Goal: Book appointment/travel/reservation

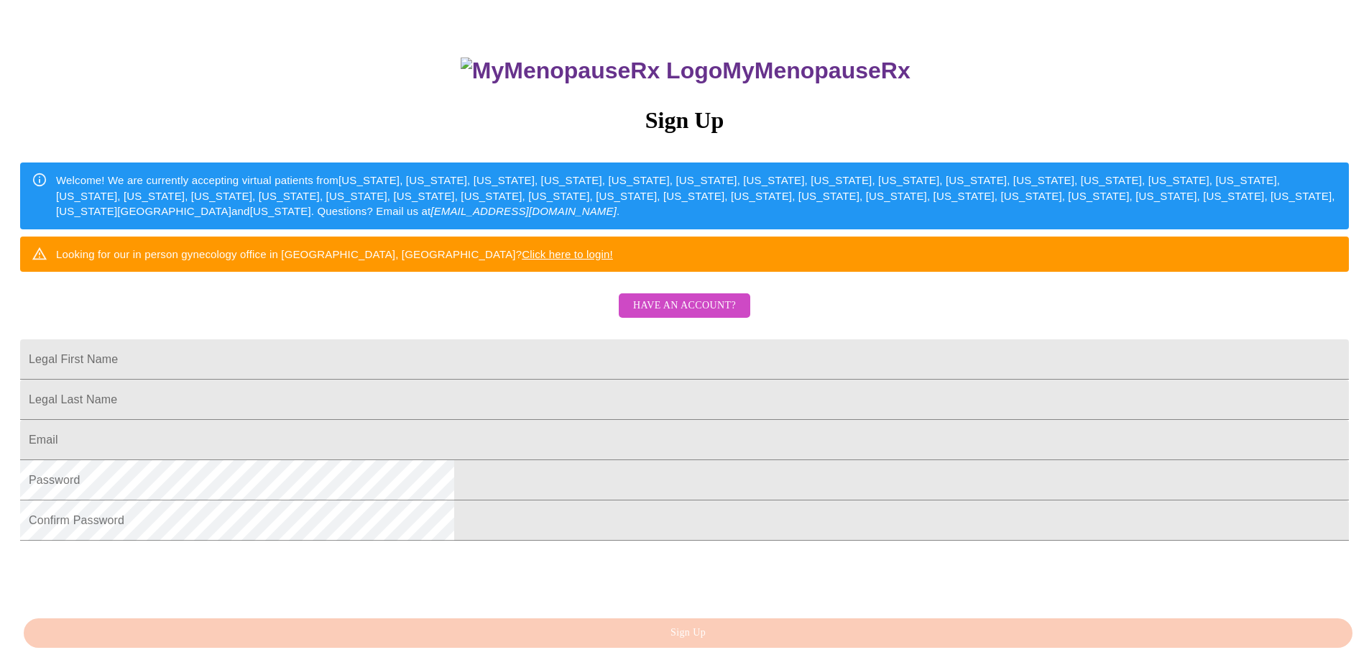
scroll to position [268, 0]
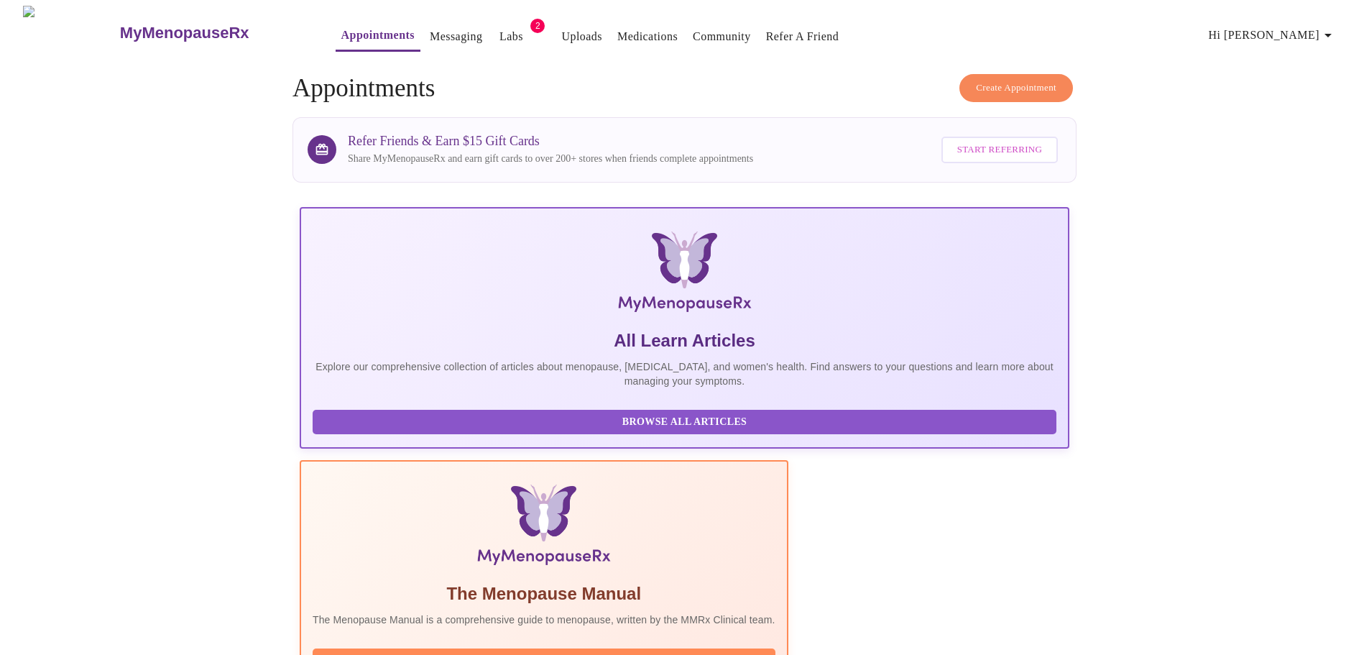
click at [677, 81] on span "Create Appointment" at bounding box center [1016, 88] width 80 height 17
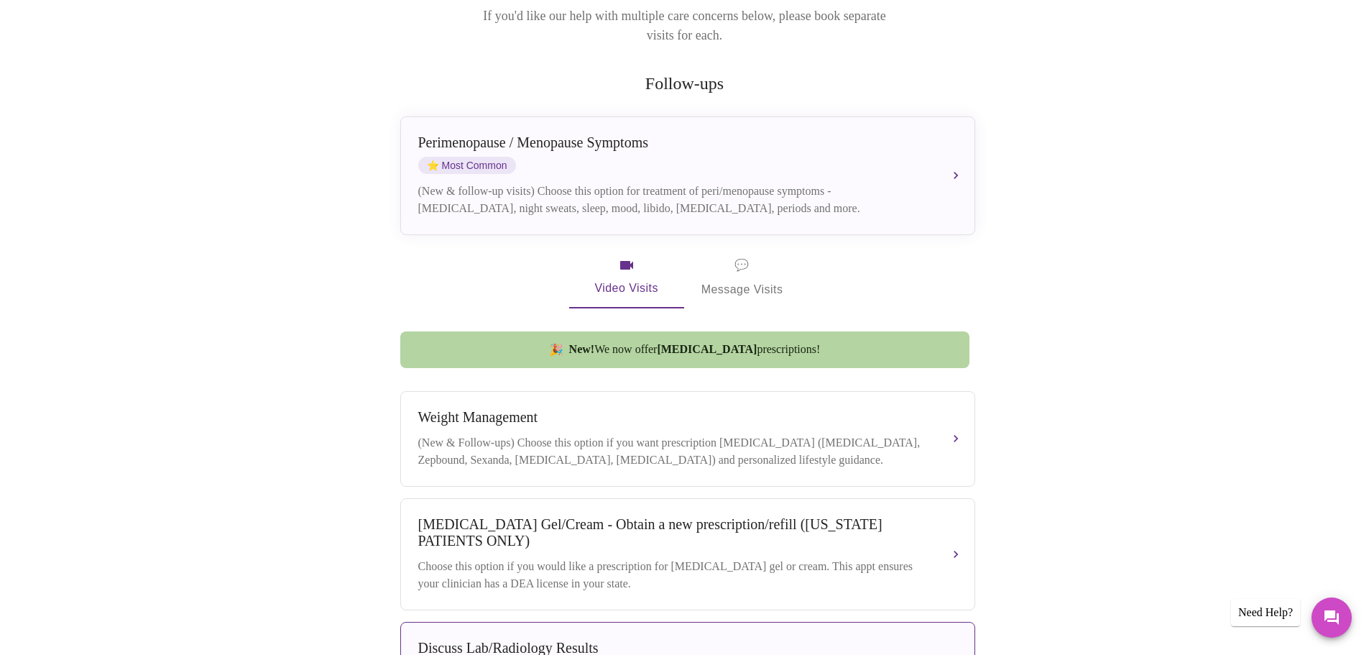
scroll to position [216, 0]
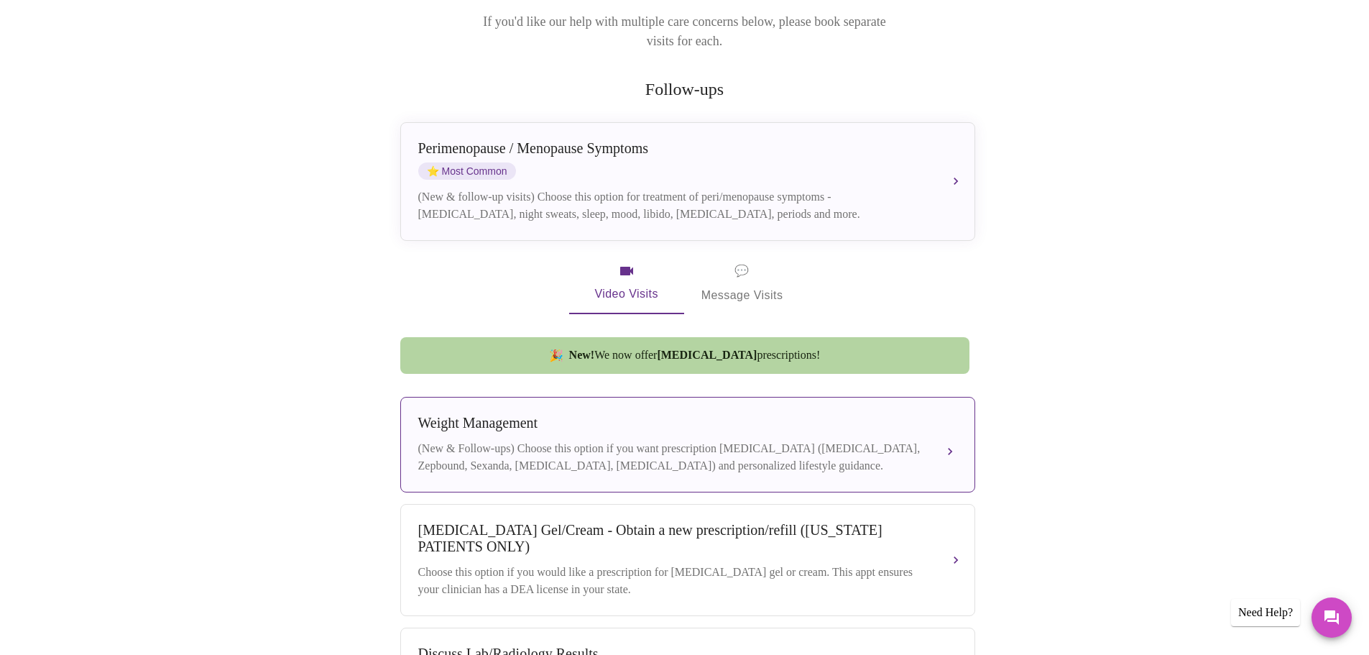
click at [584, 420] on div "[MEDICAL_DATA] (New & Follow-ups) Choose this option if you want prescription […" at bounding box center [687, 445] width 539 height 60
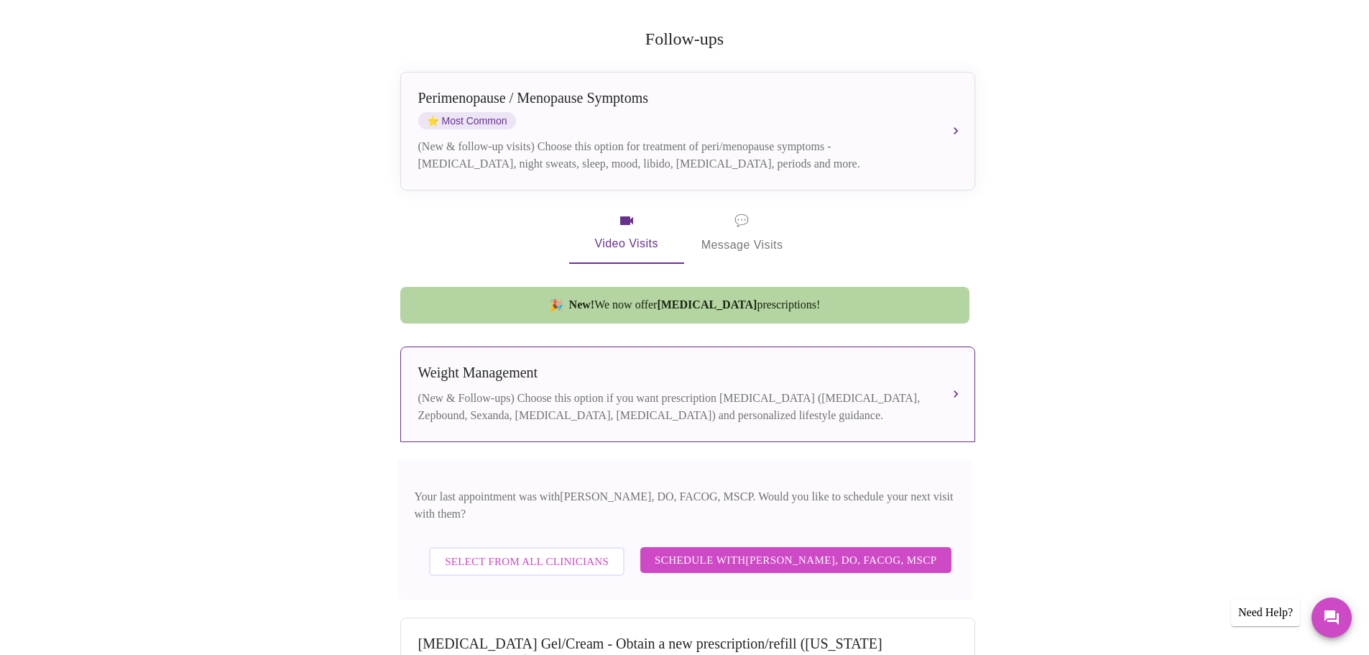
scroll to position [287, 0]
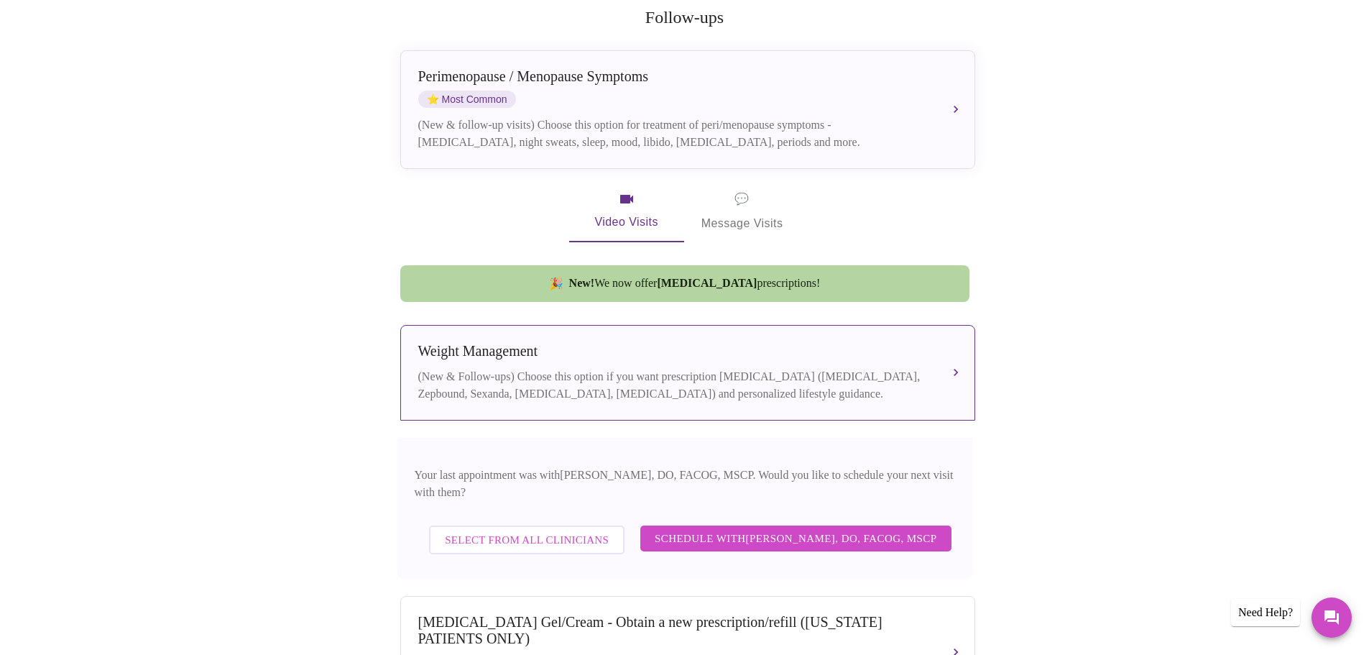
click at [540, 530] on span "Select from All Clinicians" at bounding box center [527, 539] width 164 height 19
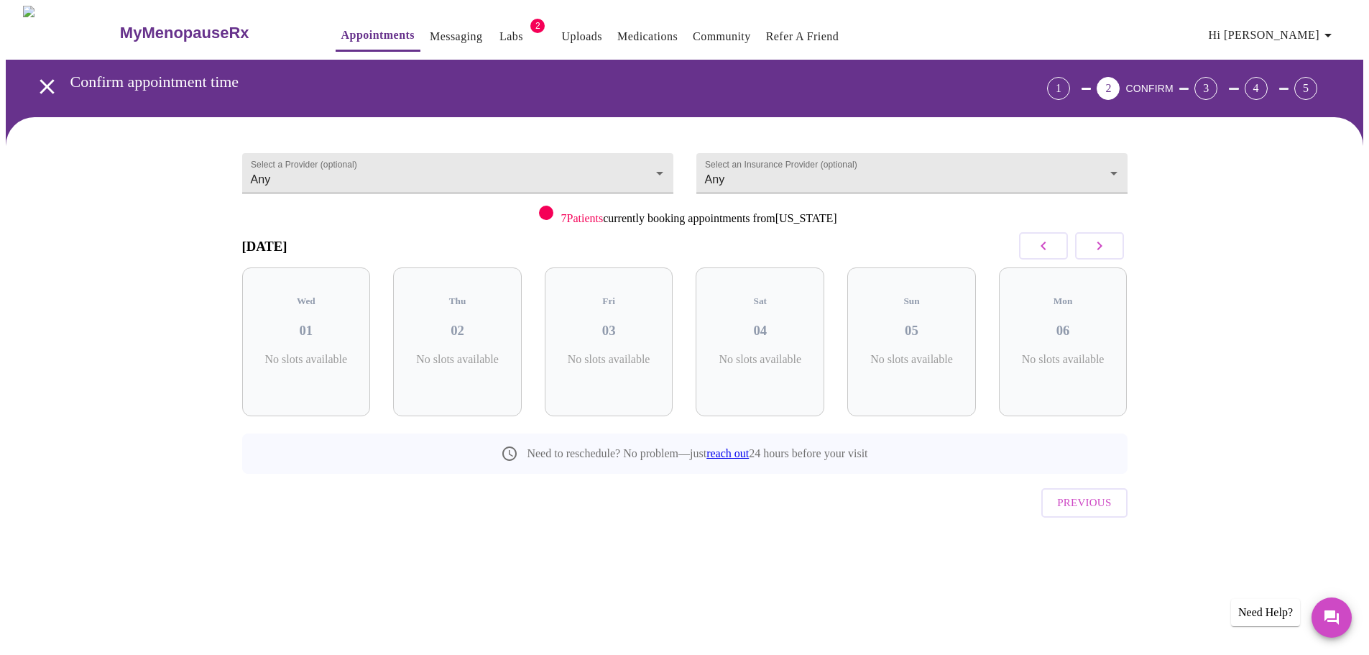
scroll to position [0, 0]
click at [433, 177] on body "MyMenopauseRx Appointments Messaging Labs 2 Uploads Medications Community Refer…" at bounding box center [690, 298] width 1368 height 584
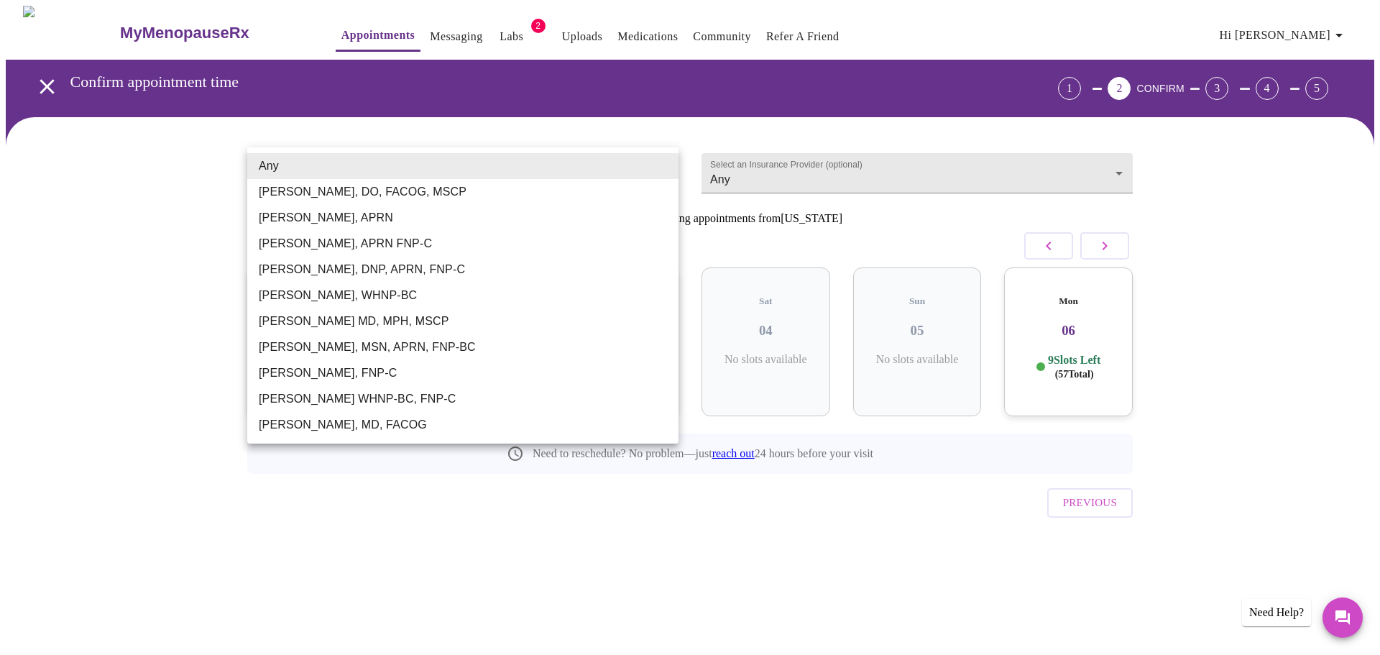
click at [160, 247] on div at bounding box center [690, 327] width 1380 height 655
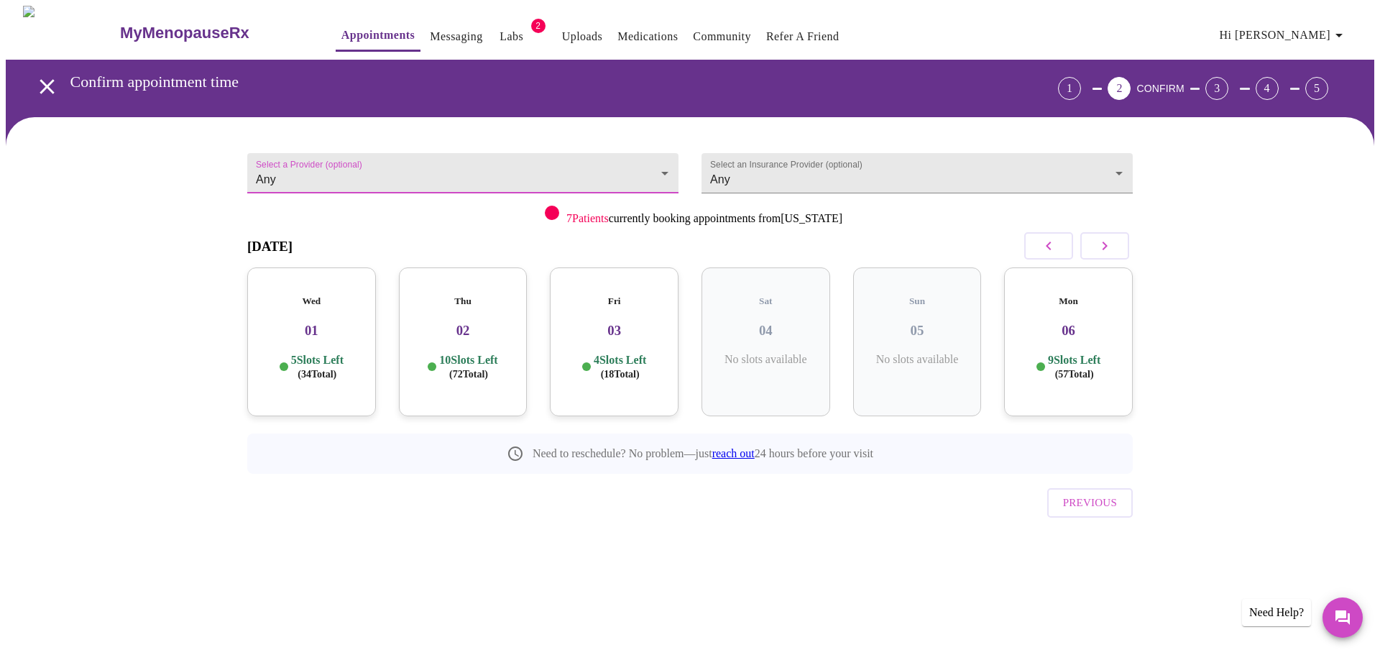
click at [677, 248] on icon "button" at bounding box center [1104, 245] width 17 height 17
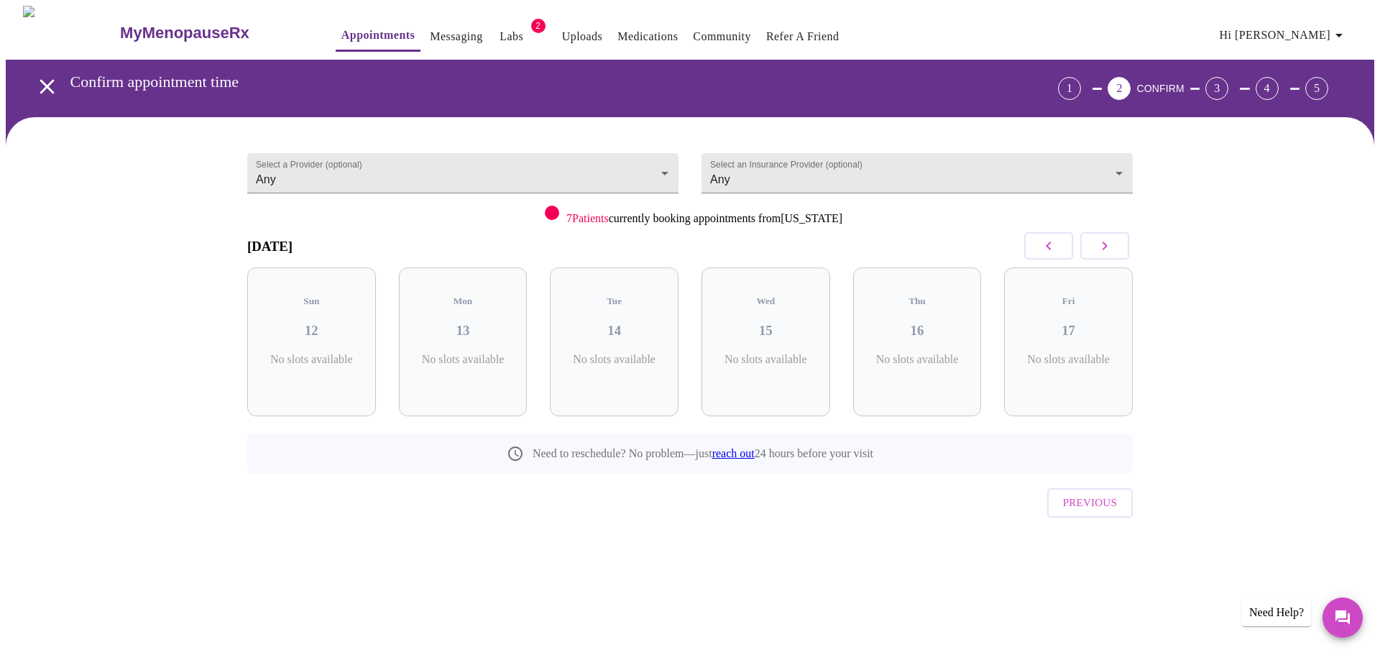
click at [677, 246] on icon "button" at bounding box center [1048, 245] width 17 height 17
click at [471, 326] on h3 "01" at bounding box center [463, 331] width 106 height 16
click at [677, 244] on icon "button" at bounding box center [1104, 245] width 17 height 17
click at [444, 323] on h3 "07" at bounding box center [463, 331] width 106 height 16
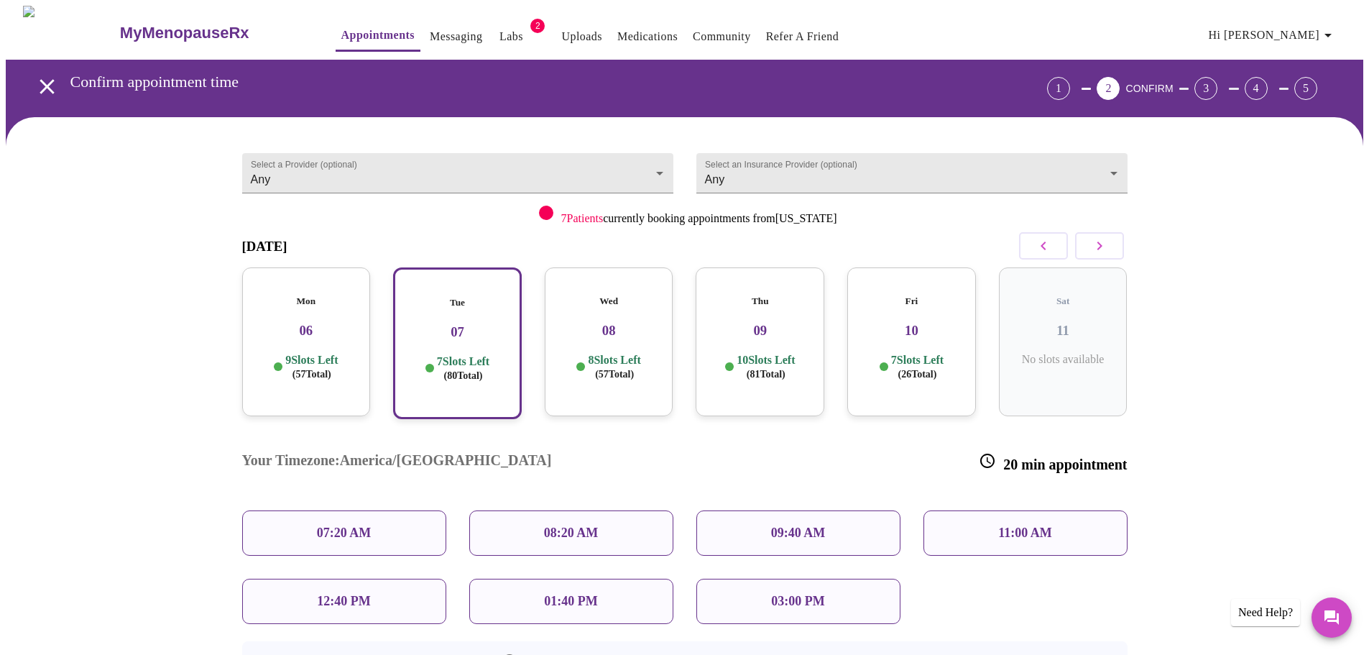
click at [29, 86] on button "open drawer" at bounding box center [47, 86] width 42 height 42
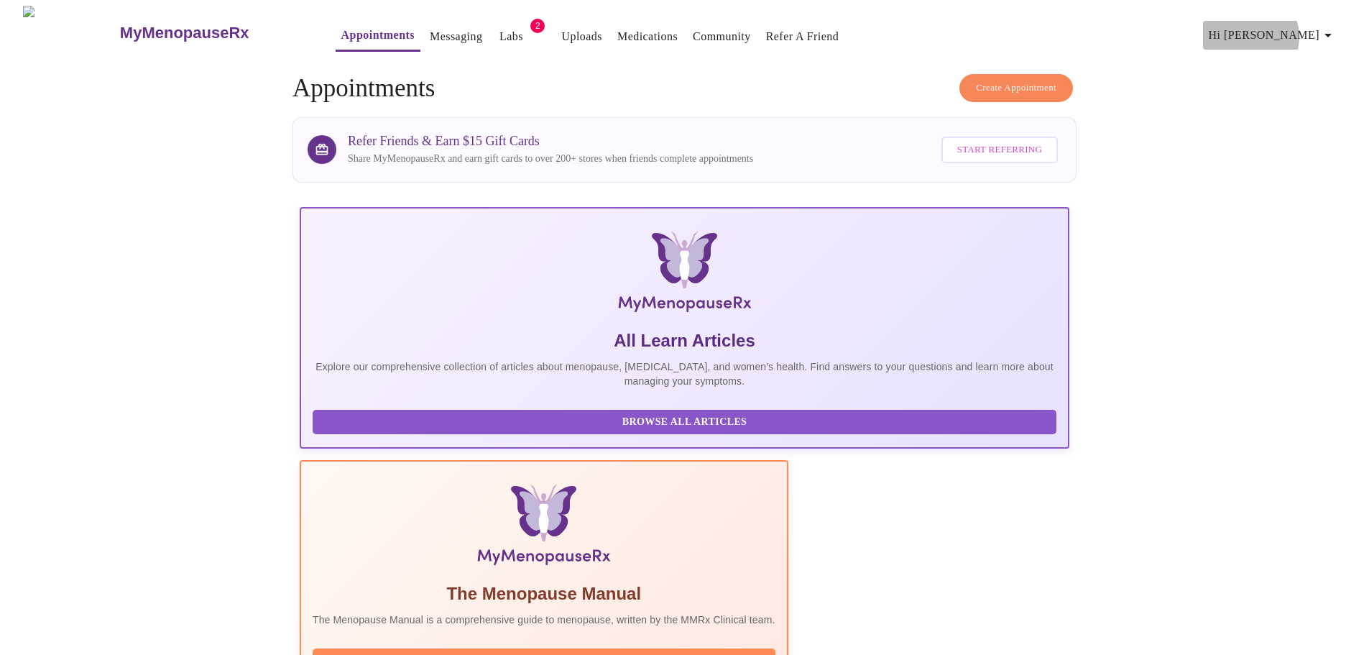
click at [677, 31] on span "Hi [PERSON_NAME]" at bounding box center [1273, 35] width 128 height 20
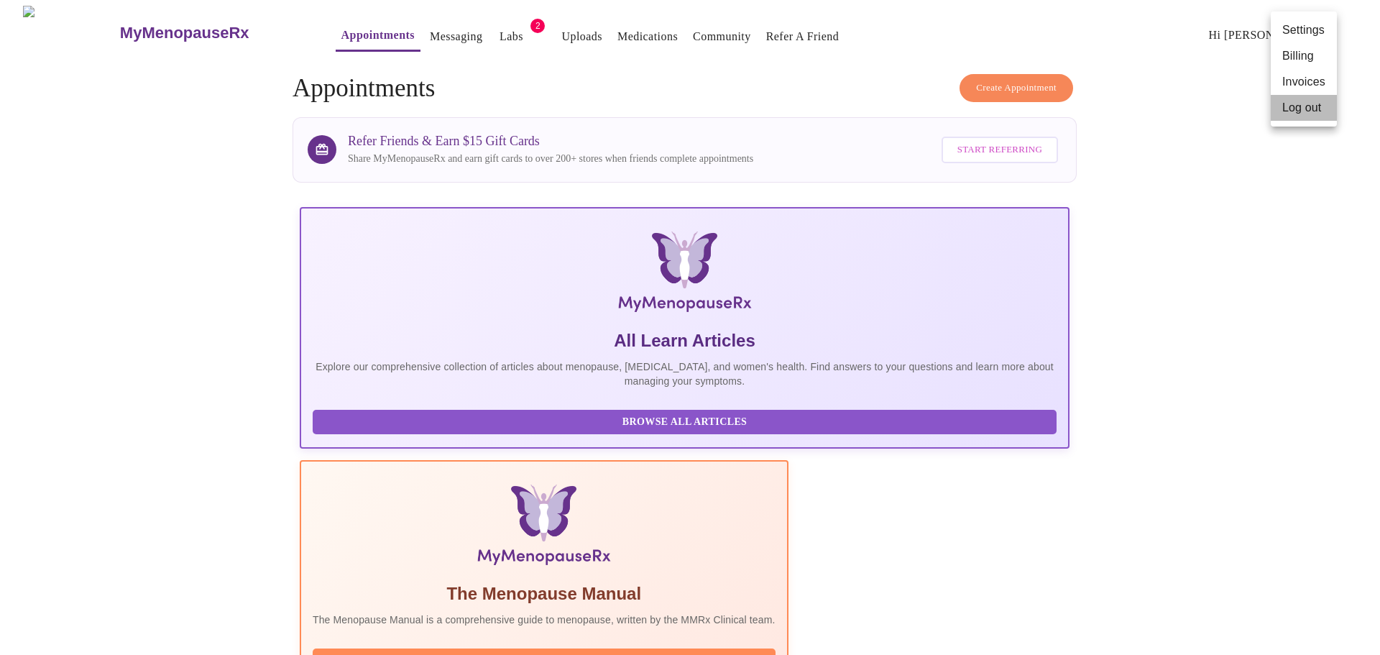
click at [677, 113] on li "Log out" at bounding box center [1304, 108] width 66 height 26
